Goal: Information Seeking & Learning: Learn about a topic

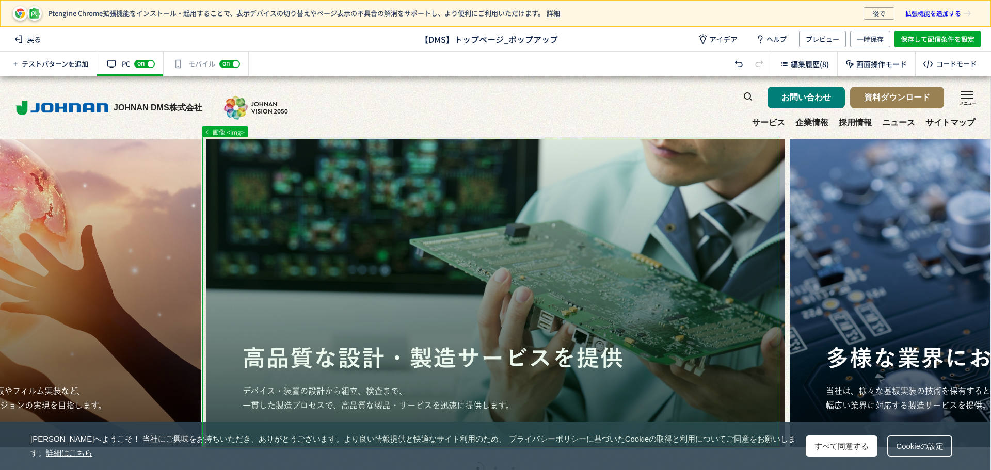
scroll to position [2, 0]
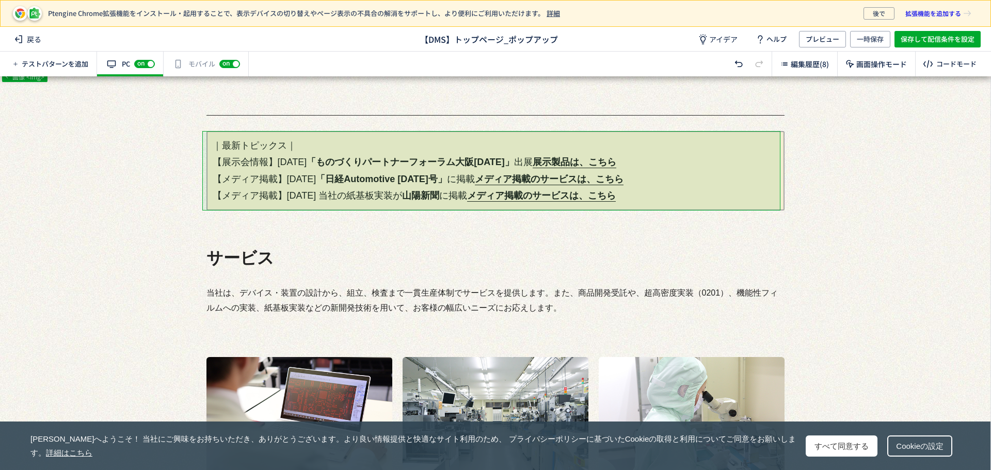
scroll to position [0, 0]
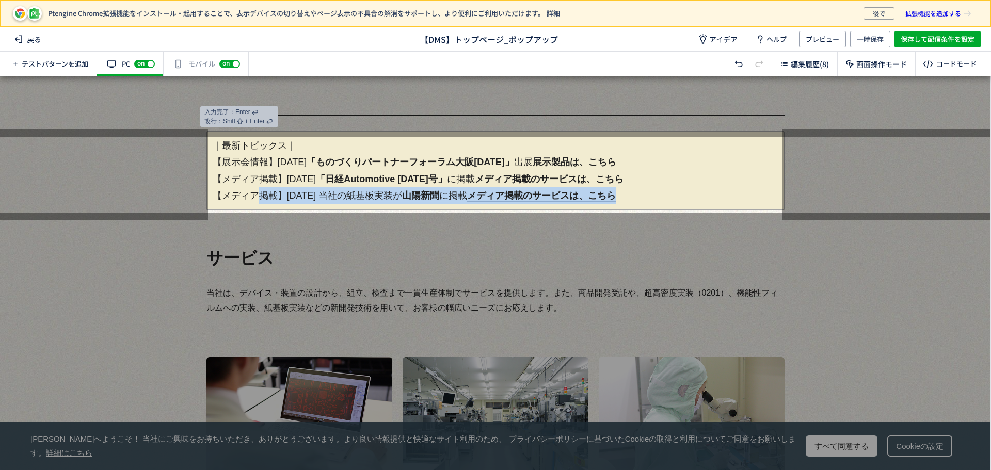
drag, startPoint x: 209, startPoint y: 194, endPoint x: 692, endPoint y: 201, distance: 482.8
click at [676, 201] on p "｜最新トピックス｜ 【展示会情報】[DATE] 「ものづくりパートナーフォーラム大阪[DATE]」 出展　 展示製品は、こちら 【メディア掲載】[DATE] …" at bounding box center [496, 171] width 578 height 80
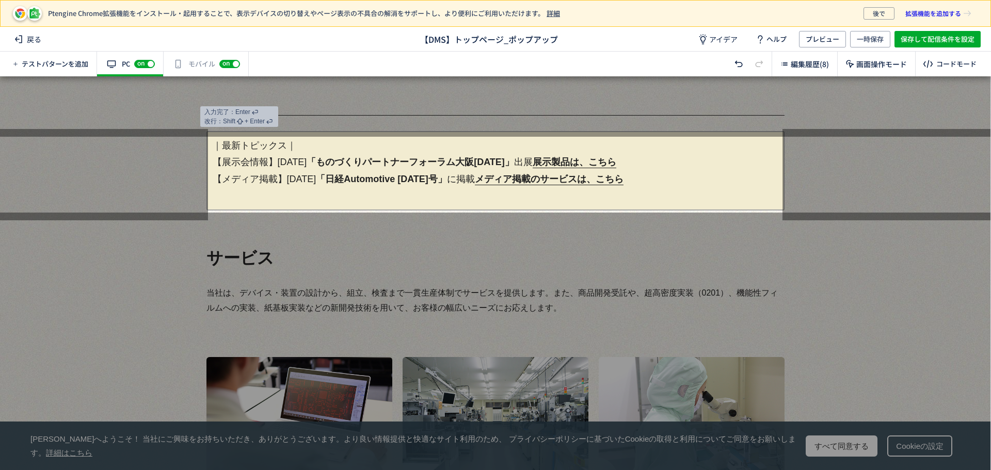
click at [208, 161] on p "｜最新トピックス｜ 【展示会情報】[DATE] 「ものづくりパートナーフォーラム大阪[DATE]」 出展　 展示製品は、こちら 【メディア掲載】[DATE] …" at bounding box center [496, 171] width 578 height 80
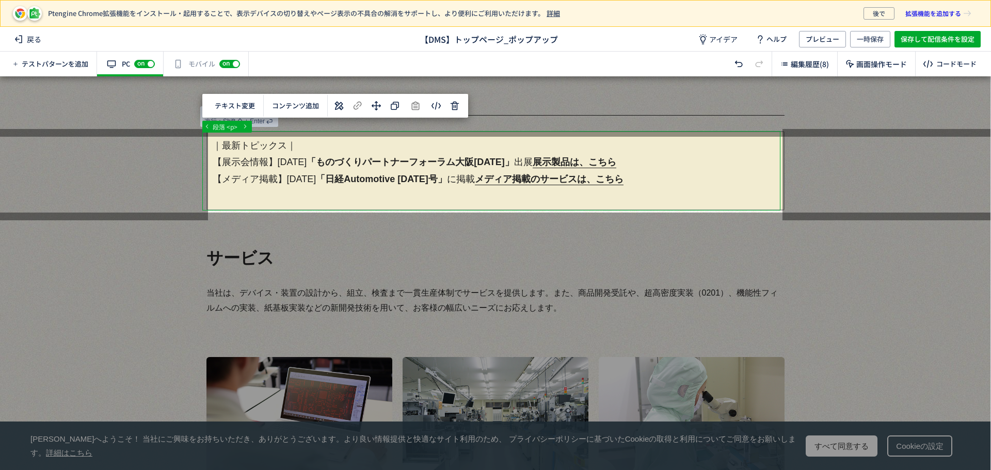
drag, startPoint x: 222, startPoint y: 181, endPoint x: 223, endPoint y: 105, distance: 76.4
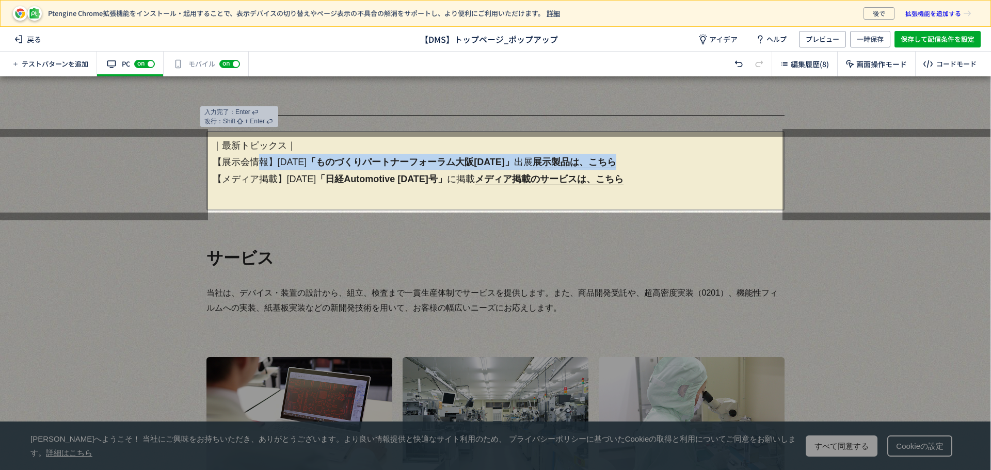
drag, startPoint x: 211, startPoint y: 163, endPoint x: 654, endPoint y: 167, distance: 442.5
click at [654, 167] on p "｜最新トピックス｜ 【展示会情報】[DATE] 「ものづくりパートナーフォーラム大阪[DATE]」 出展　 展示製品は、こちら 【メディア掲載】[DATE] …" at bounding box center [496, 171] width 578 height 80
copy p "【展示会情報】[DATE] 「ものづくりパートナーフォーラム大阪[DATE]」 出展　 展示製品は、こちら"
click at [212, 163] on p "｜最新トピックス｜ 【展示会情報】[DATE] 「ものづくりパートナーフォーラム大阪[DATE]」 出展　 展示製品は、こちら 【メディア掲載】[DATE] …" at bounding box center [496, 171] width 578 height 80
click at [223, 160] on p "｜最新トピックス｜ 【展示会情報】[DATE] 「ものづくりパートナーフォーラム大阪[DATE]」 出展　 展示製品は、こちら 【メディア掲載】[DATE] …" at bounding box center [496, 171] width 578 height 80
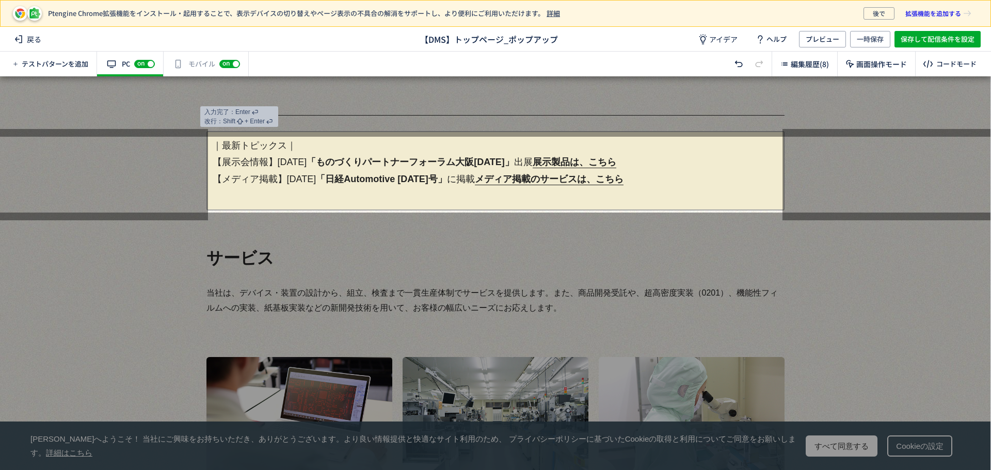
click at [310, 150] on p "｜最新トピックス｜ 【展示会情報】[DATE] 「ものづくりパートナーフォーラム大阪[DATE]」 出展　 展示製品は、こちら 【メディア掲載】[DATE] …" at bounding box center [496, 171] width 578 height 80
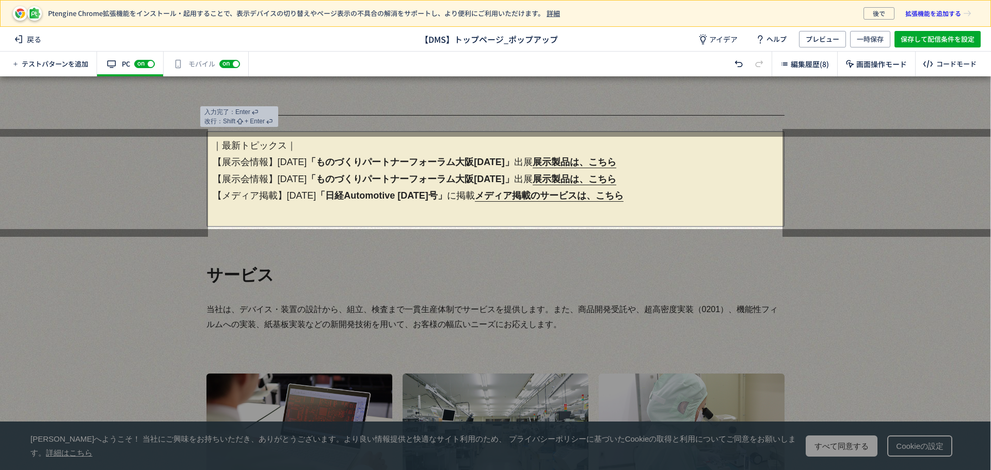
click at [279, 216] on p "｜最新トピックス｜ 【展示会情報】[DATE] 「ものづくりパートナーフォーラム大阪[DATE]」 出展　 展示製品は、こちら 【展示会情報】[DATE] 「…" at bounding box center [496, 179] width 578 height 96
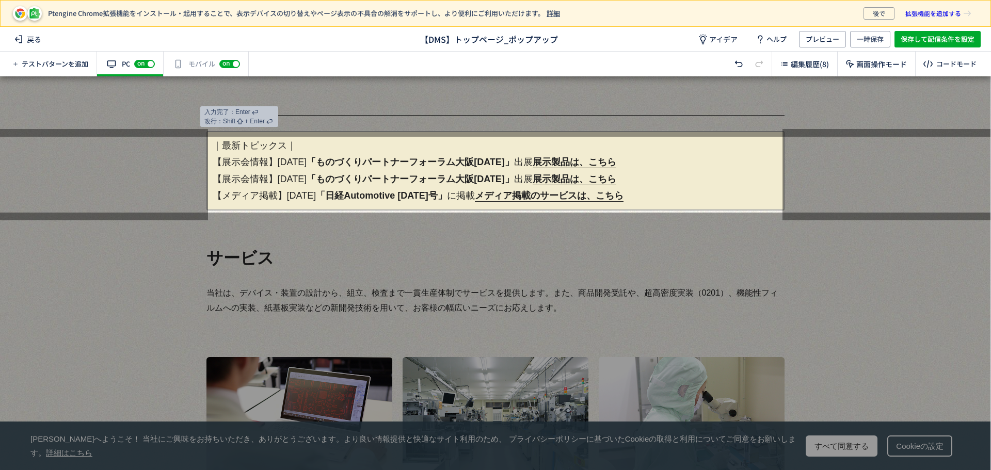
click at [293, 173] on p "｜最新トピックス｜ 【展示会情報】[DATE] 「ものづくりパートナーフォーラム大阪[DATE]」 出展　 展示製品は、こちら 【展示会情報】[DATE] 「…" at bounding box center [496, 171] width 578 height 80
click at [305, 164] on p "｜最新トピックス｜ 【展示会情報】[DATE] 「ものづくりパートナーフォーラム大阪[DATE]」 出展　 展示製品は、こちら 【展示会情報】[DATE] 「…" at bounding box center [496, 171] width 578 height 80
drag, startPoint x: 340, startPoint y: 162, endPoint x: 509, endPoint y: 162, distance: 168.3
click at [509, 162] on span "「ものづくりパートナーフォーラム大阪[DATE]」" at bounding box center [411, 162] width 208 height 10
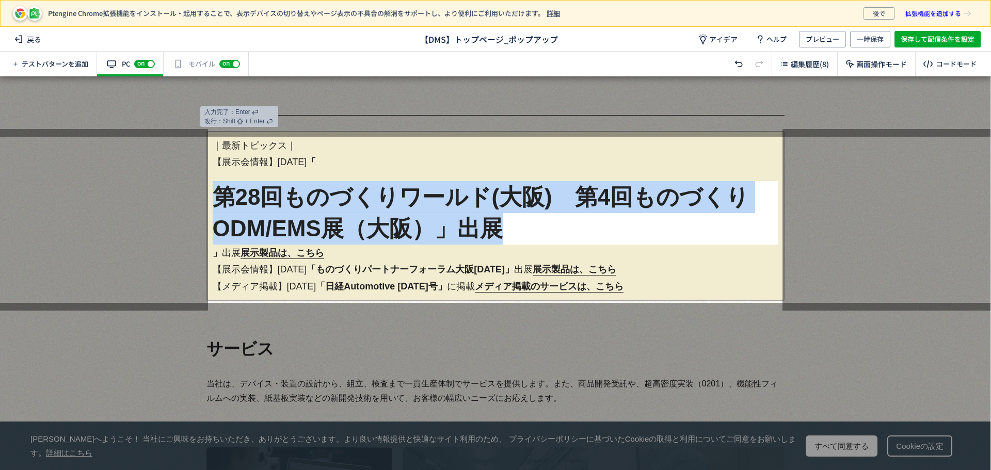
drag, startPoint x: 529, startPoint y: 232, endPoint x: 191, endPoint y: 195, distance: 340.3
drag, startPoint x: 277, startPoint y: 198, endPoint x: 691, endPoint y: 206, distance: 414.2
click at [691, 206] on h1 "第28回ものづくりワールド(大阪)　第4回ものづくりODM/EMS展（大阪）」出展" at bounding box center [496, 213] width 566 height 64
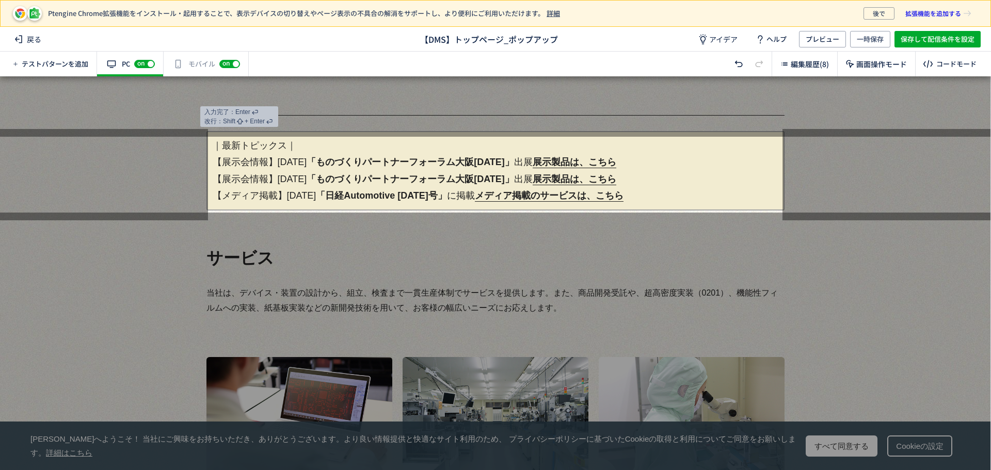
click at [444, 174] on strong "「ものづくりパートナーフォーラム大阪[DATE]」" at bounding box center [411, 179] width 208 height 10
click at [386, 166] on span "「ものづくりパートナーフォーラム大阪[DATE]」" at bounding box center [411, 162] width 208 height 10
drag, startPoint x: 339, startPoint y: 159, endPoint x: 507, endPoint y: 157, distance: 167.8
click at [507, 157] on span "「ものづくりパートナーフォーラム大阪[DATE]」" at bounding box center [411, 162] width 208 height 10
click at [407, 163] on span "「ものづくりパートナーフォーラム大阪[DATE]」" at bounding box center [411, 162] width 208 height 10
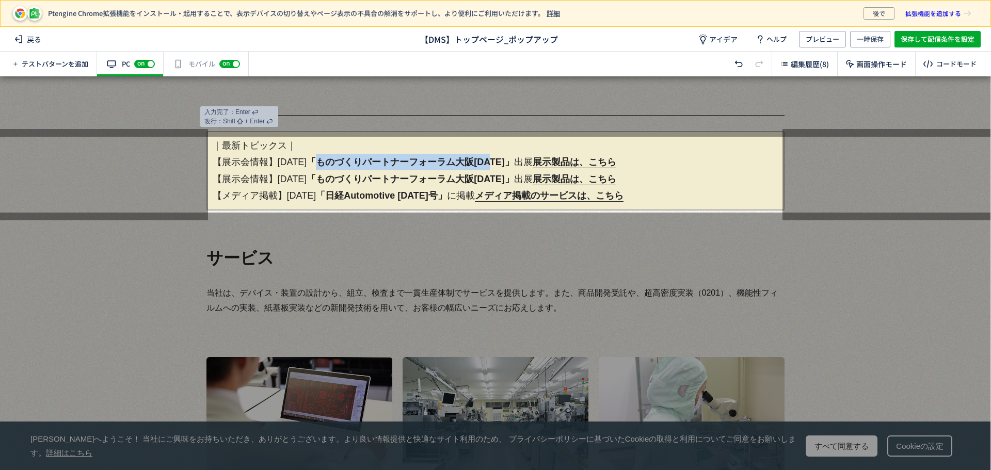
click at [360, 163] on span "「ものづくりパートナーフォーラム大阪[DATE]」" at bounding box center [411, 162] width 208 height 10
click at [336, 162] on span "「ものづくりパートナーフォーラム大阪[DATE]」" at bounding box center [411, 162] width 208 height 10
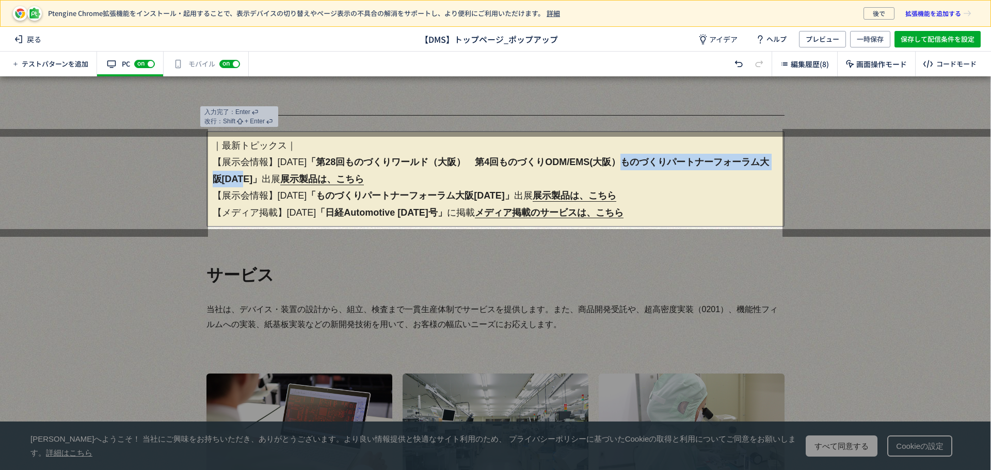
drag, startPoint x: 639, startPoint y: 162, endPoint x: 256, endPoint y: 184, distance: 383.8
click at [256, 184] on span "「第28回ものづくりワールド（大阪）　第4回ものづくりODM/EMS(大阪）ものづくりパートナーフォーラム大阪[DATE]」" at bounding box center [491, 170] width 557 height 27
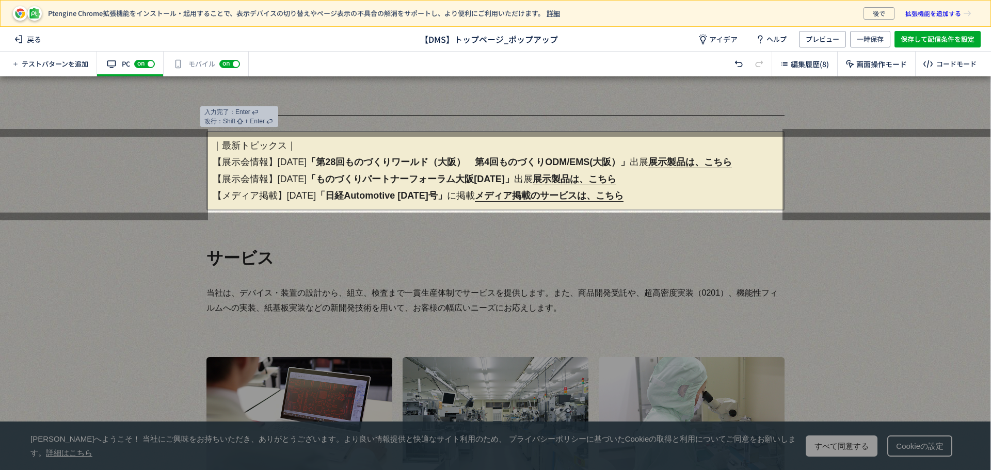
click at [318, 166] on p "｜最新トピックス｜ 【展示会情報】[DATE] 「第28回ものづくりワールド（大阪）　第4回ものづくりODM/EMS(大阪）」 出展　 展示製品は、こちら 【…" at bounding box center [496, 171] width 578 height 80
click at [944, 42] on div "Ptengine Chrome拡張機能をインストール・起用することで、表示デバイスの切り替えやページ表示の不具合の解消をサポートし、より便利にご利用いただけま…" at bounding box center [495, 38] width 991 height 76
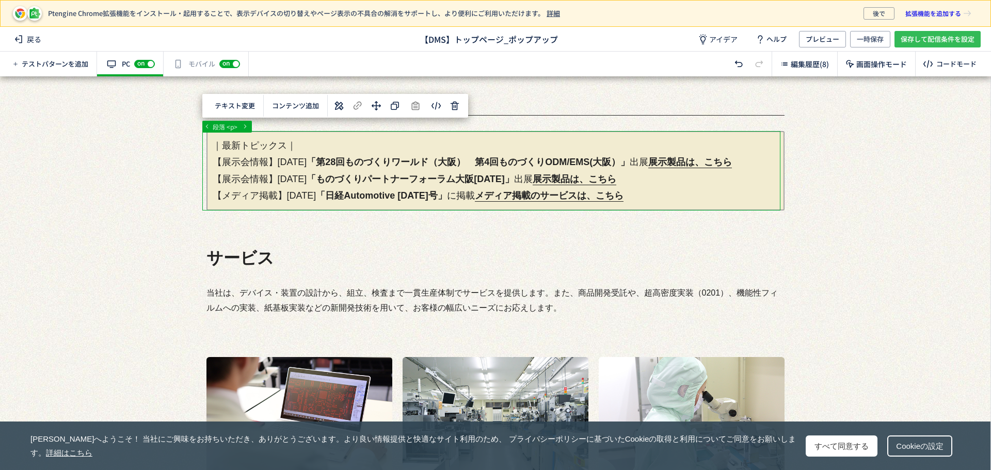
click at [944, 39] on span "保存して配信条件を設定" at bounding box center [938, 39] width 74 height 17
